Goal: Subscribe to service/newsletter

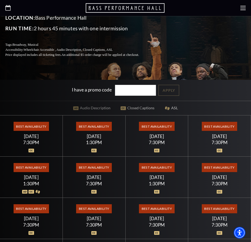
scroll to position [133, 0]
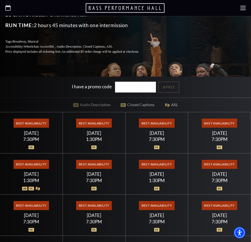
click at [90, 125] on span "Best Availability" at bounding box center [93, 123] width 35 height 9
click at [150, 124] on span "Best Availability" at bounding box center [156, 123] width 35 height 9
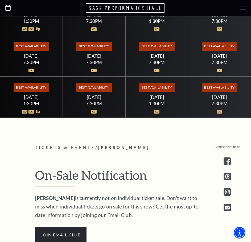
scroll to position [292, 0]
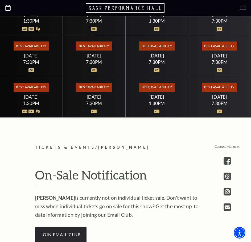
click at [156, 87] on span "Best Availability" at bounding box center [156, 87] width 35 height 9
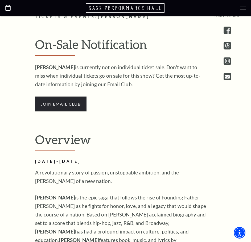
scroll to position [425, 0]
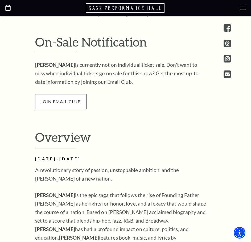
click at [59, 100] on span "join email club" at bounding box center [60, 101] width 51 height 15
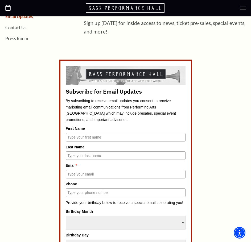
scroll to position [160, 0]
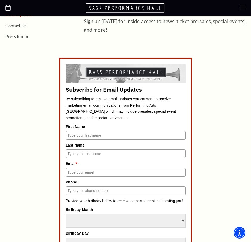
click at [78, 139] on input "First Name" at bounding box center [126, 135] width 120 height 9
type input "Wenyue"
type input "Lu"
type input "lwy2217@gmail.com"
type input "7134478318"
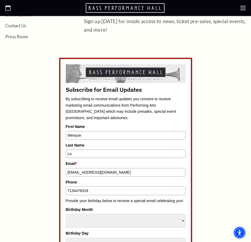
click at [90, 136] on input "Wenyue" at bounding box center [126, 135] width 120 height 9
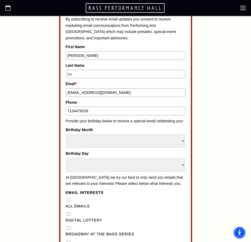
type input "Selina"
click at [106, 142] on select "Select Month January February March April May June July August September Octobe…" at bounding box center [126, 141] width 120 height 14
select select "November"
click at [66, 134] on select "Select Month January February March April May June July August September Octobe…" at bounding box center [126, 141] width 120 height 14
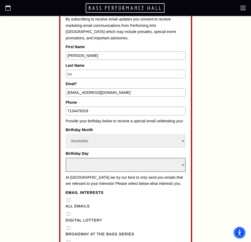
click at [94, 165] on select "Select Day 1 2 3 4 5 6 7 8 9 10 11 12 13 14 15 16 17 18 19 20 21 22 23 24" at bounding box center [126, 165] width 120 height 14
select select "7"
click at [66, 158] on select "Select Day 1 2 3 4 5 6 7 8 9 10 11 12 13 14 15 16 17 18 19 20 21 22 23 24" at bounding box center [126, 165] width 120 height 14
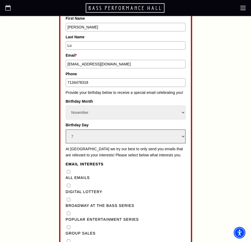
scroll to position [319, 0]
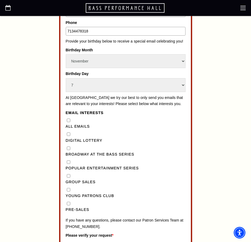
click at [68, 122] on Emails"] "All Emails" at bounding box center [68, 120] width 3 height 3
click at [69, 122] on Emails"] "All Emails" at bounding box center [68, 120] width 3 height 3
checkbox Emails"] "false"
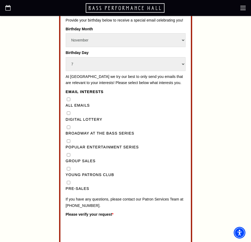
scroll to position [372, 0]
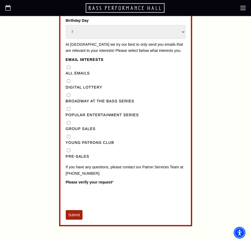
click at [68, 152] on input "Pre-Sales" at bounding box center [68, 150] width 3 height 3
checkbox input "true"
click at [69, 83] on Lottery"] "Digital Lottery" at bounding box center [68, 80] width 3 height 3
checkbox Lottery"] "true"
click at [76, 220] on button "Submit" at bounding box center [74, 215] width 17 height 10
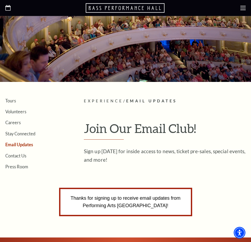
scroll to position [29, 0]
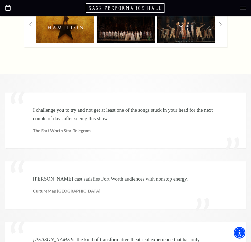
scroll to position [1250, 0]
